Goal: Information Seeking & Learning: Find specific fact

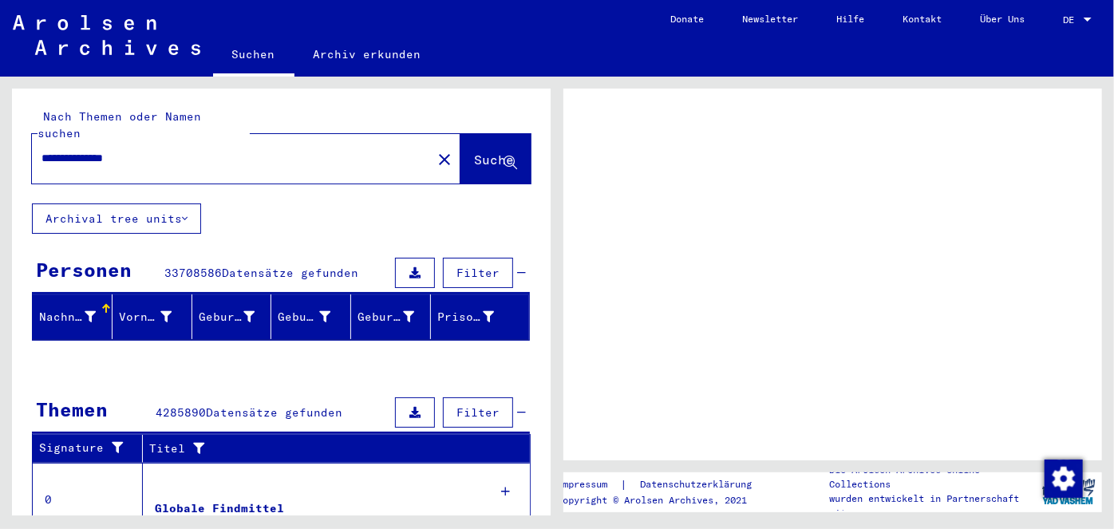
click at [474, 152] on span "Suche" at bounding box center [494, 160] width 40 height 16
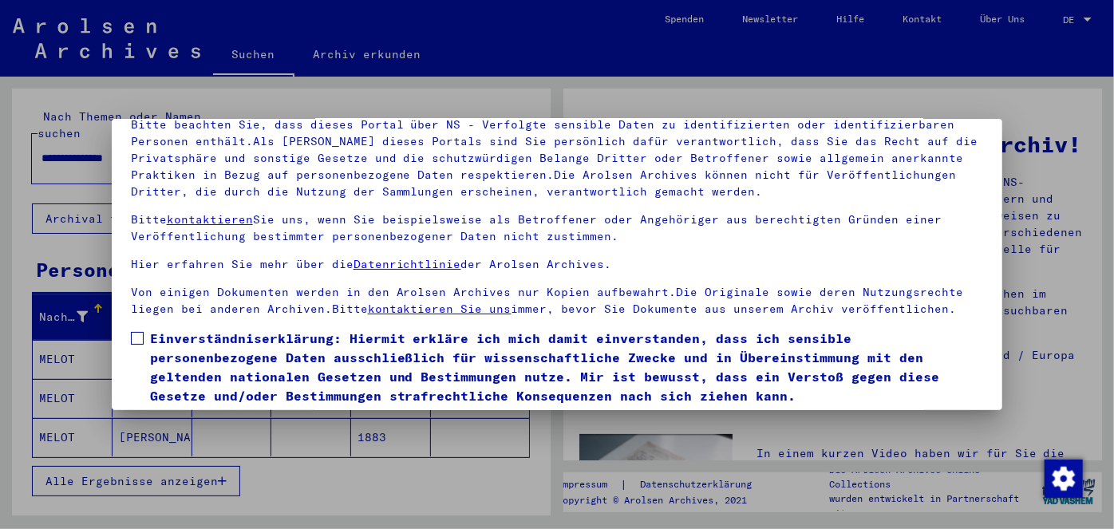
scroll to position [132, 0]
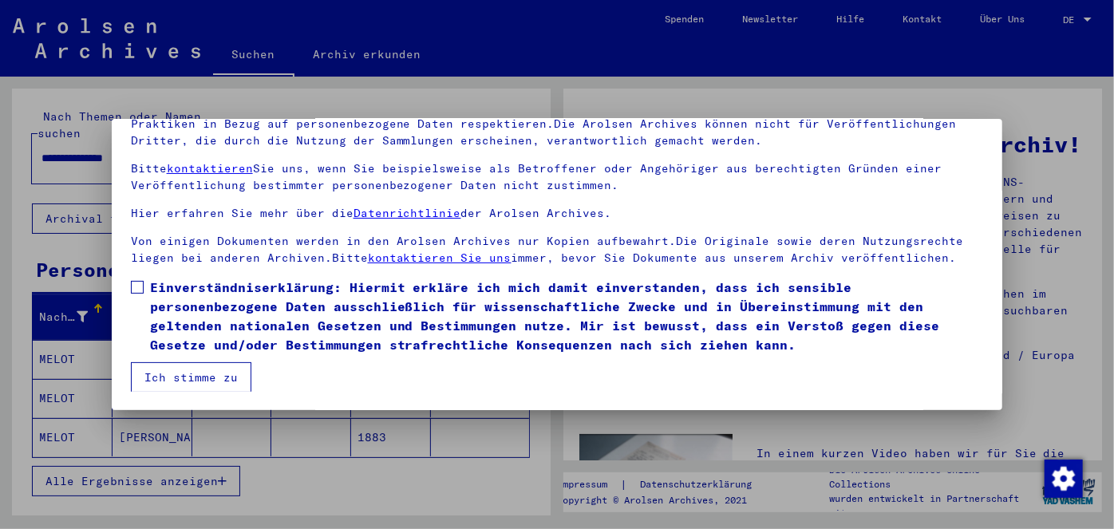
click at [134, 286] on span at bounding box center [137, 287] width 13 height 13
click at [173, 378] on button "Ich stimme zu" at bounding box center [191, 377] width 120 height 30
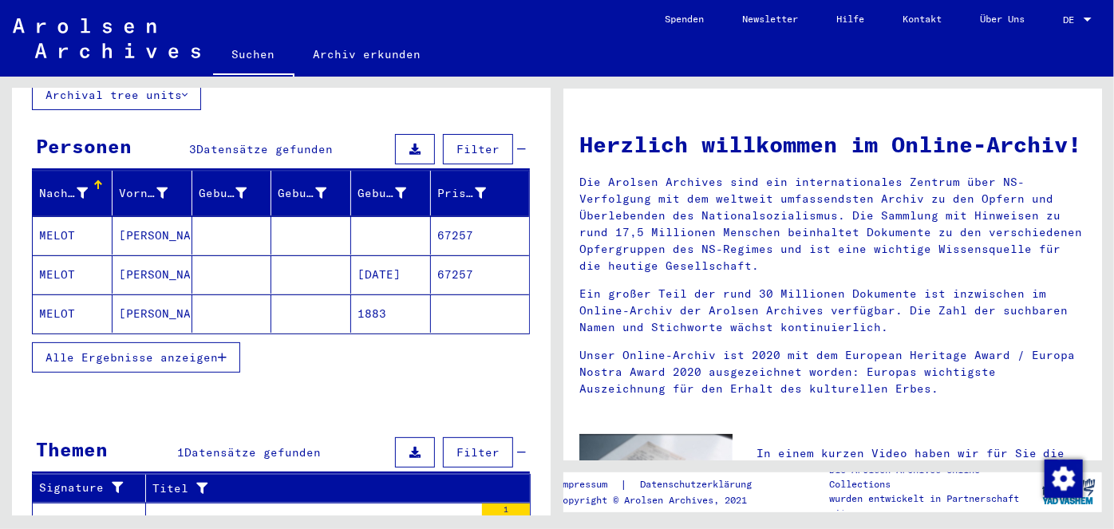
scroll to position [144, 0]
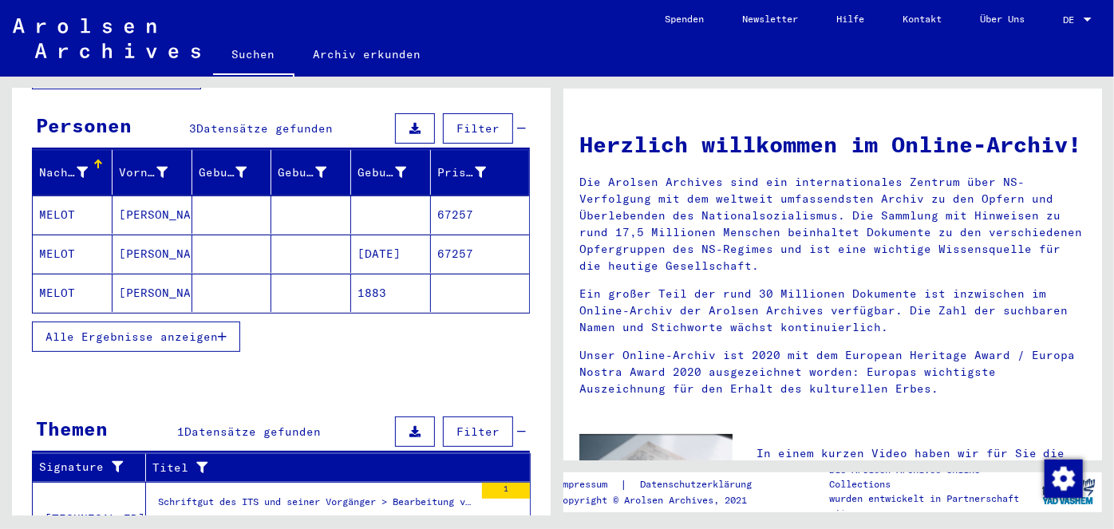
click at [172, 235] on mat-cell "[PERSON_NAME]" at bounding box center [152, 254] width 80 height 38
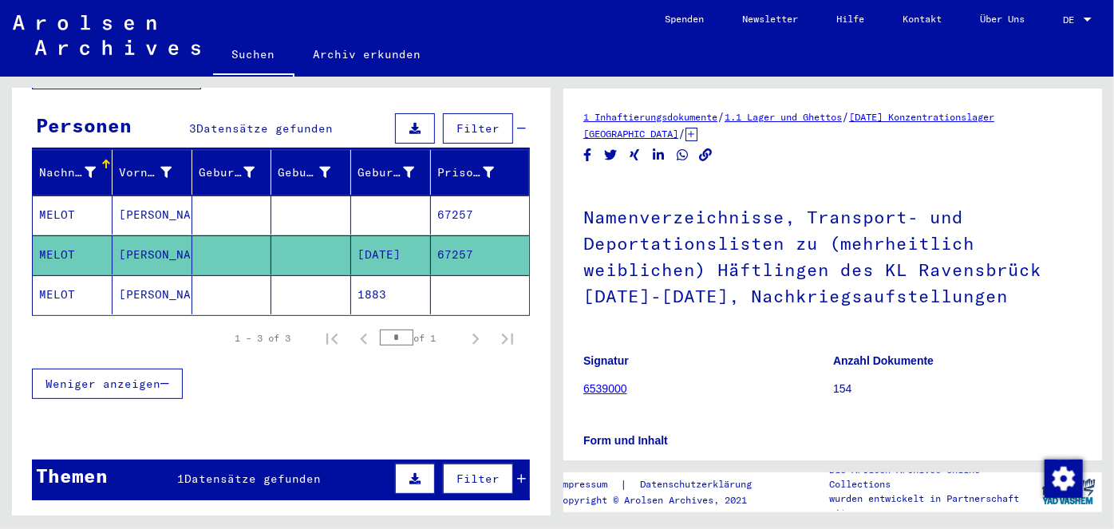
click at [1087, 18] on div at bounding box center [1087, 20] width 8 height 4
click at [1051, 27] on span "English" at bounding box center [1047, 28] width 39 height 12
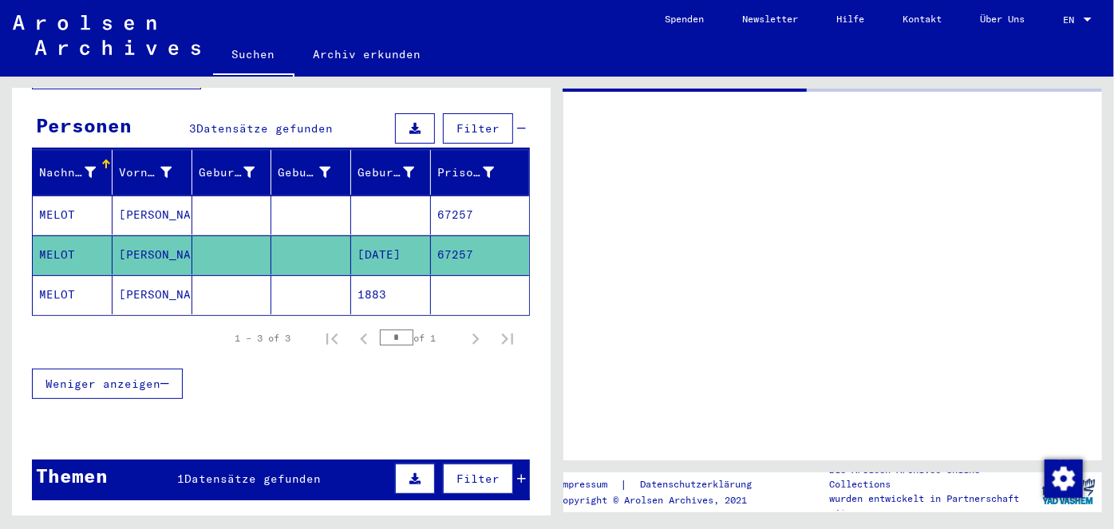
type input "*******"
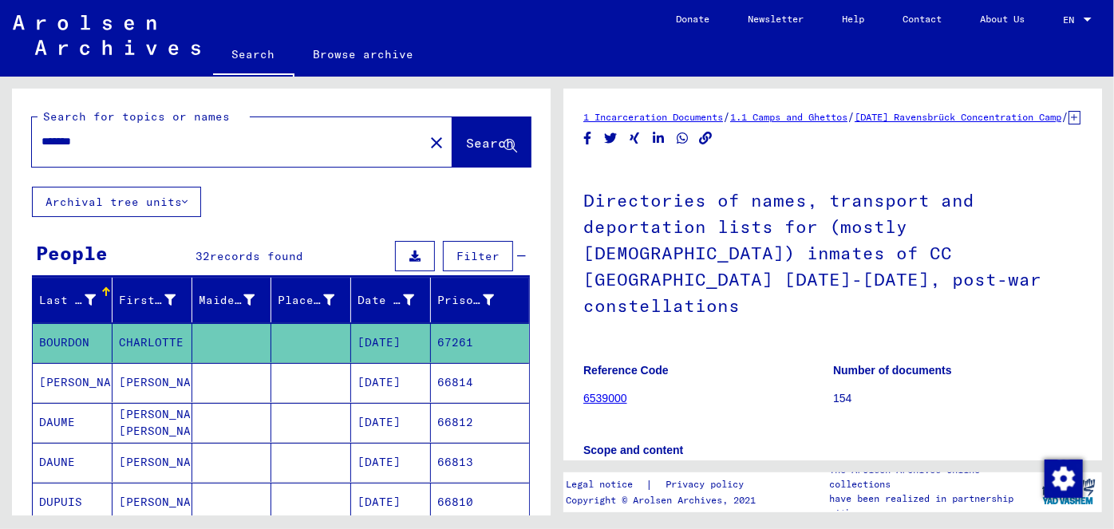
click at [427, 134] on mat-icon "close" at bounding box center [436, 142] width 19 height 19
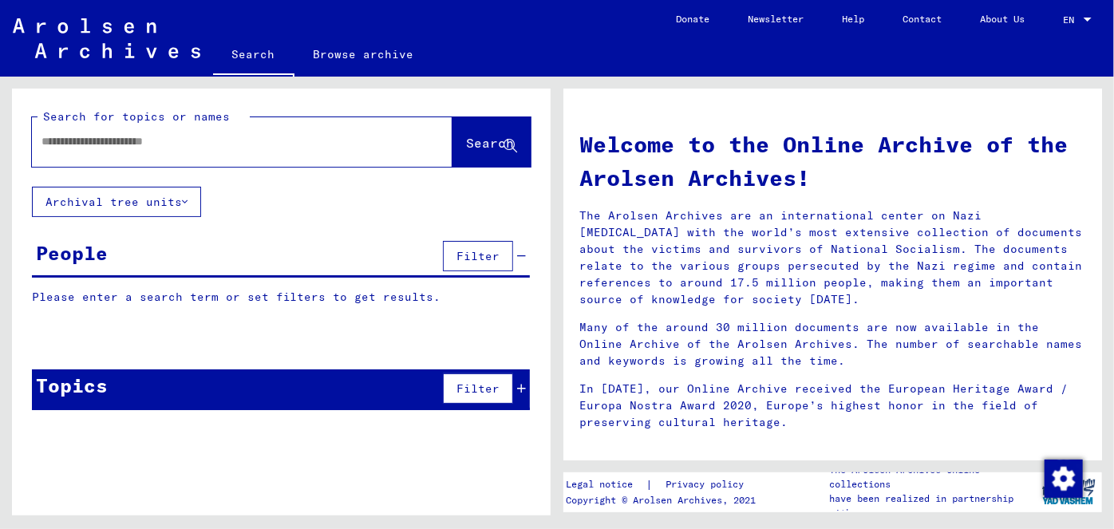
click at [49, 143] on input "text" at bounding box center [222, 141] width 363 height 17
type input "**********"
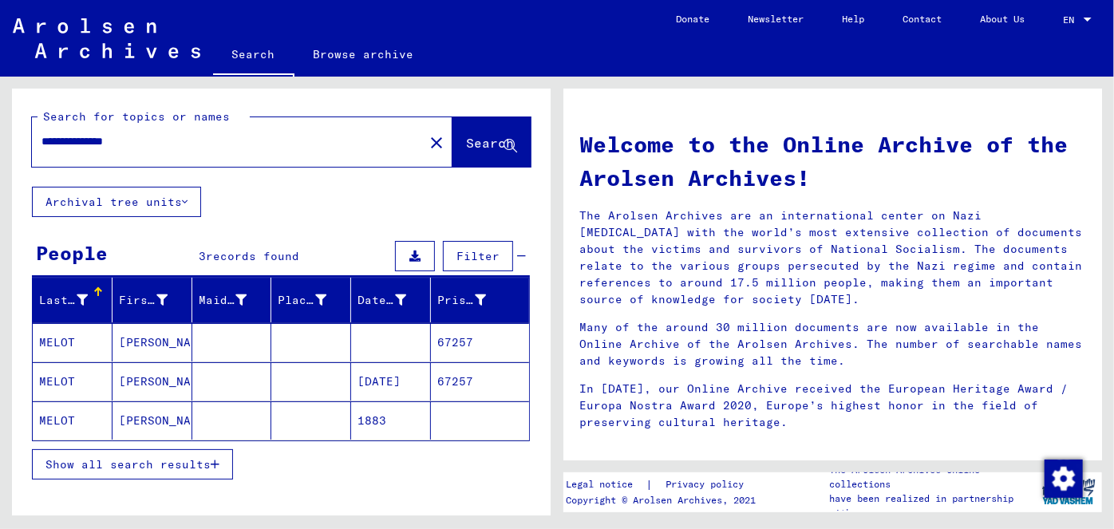
click at [145, 341] on mat-cell "[PERSON_NAME]" at bounding box center [152, 342] width 80 height 38
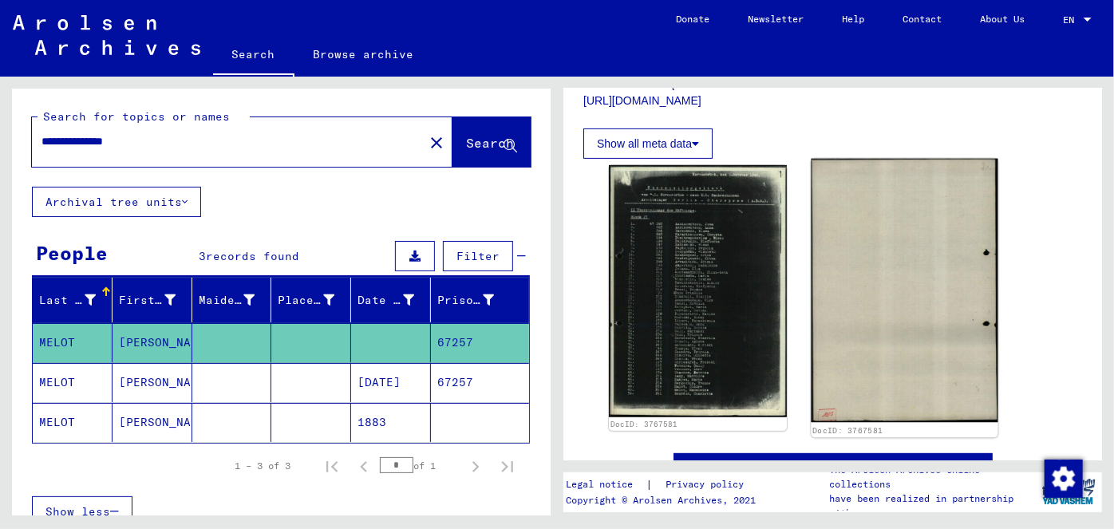
scroll to position [290, 0]
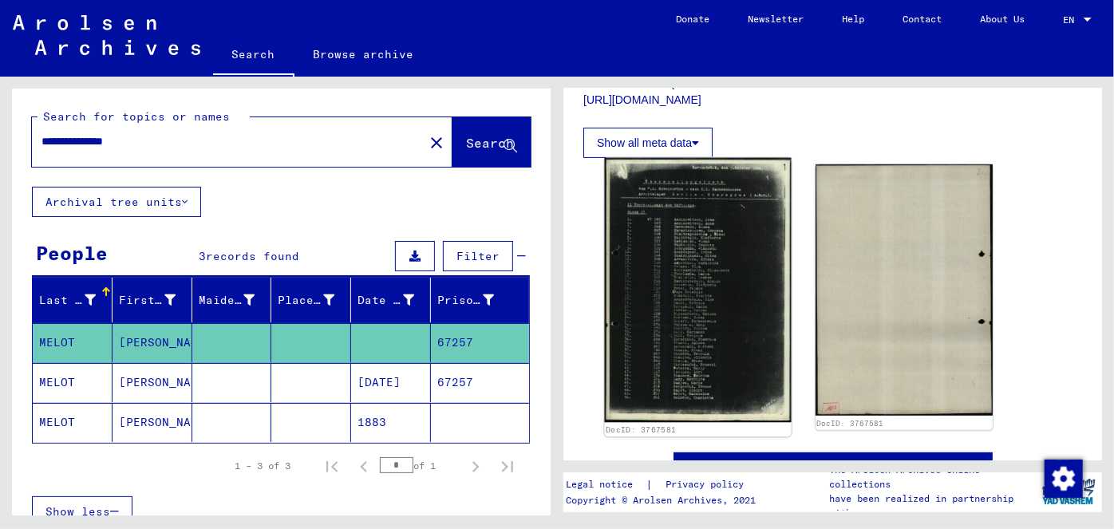
click at [726, 313] on img at bounding box center [697, 290] width 187 height 265
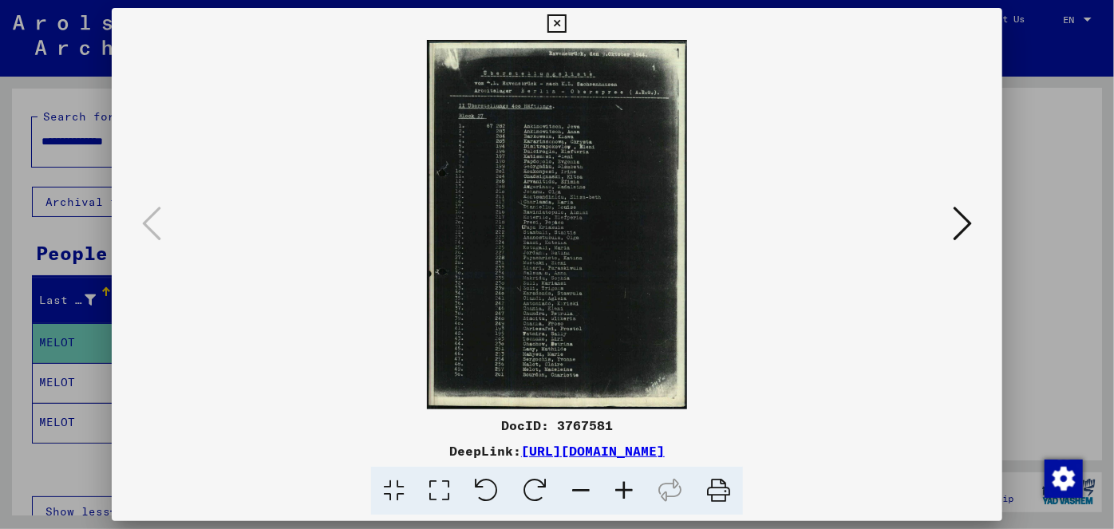
click at [570, 250] on img at bounding box center [557, 224] width 783 height 369
click at [577, 272] on img at bounding box center [557, 224] width 783 height 369
click at [583, 199] on img at bounding box center [557, 224] width 783 height 369
